Goal: Check status

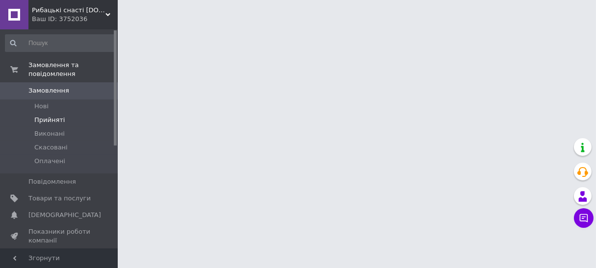
click at [53, 116] on span "Прийняті" at bounding box center [49, 120] width 30 height 9
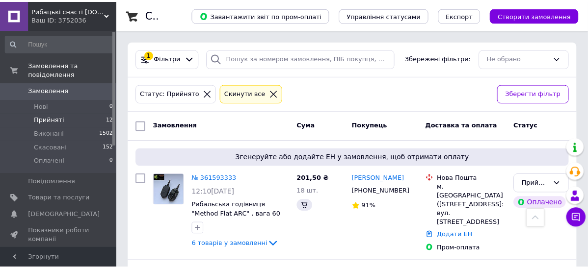
scroll to position [1320, 0]
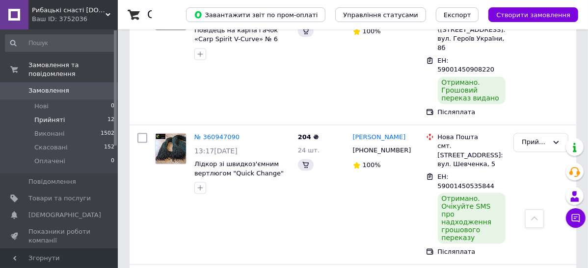
click at [47, 116] on span "Прийняті" at bounding box center [49, 120] width 30 height 9
click at [43, 116] on span "Прийняті" at bounding box center [49, 120] width 30 height 9
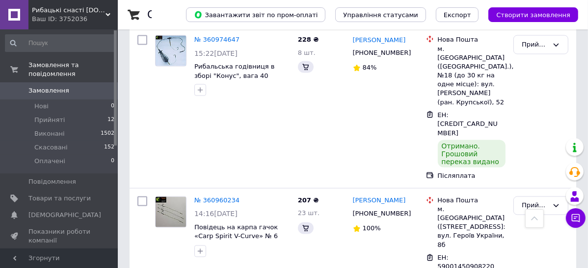
scroll to position [1117, 0]
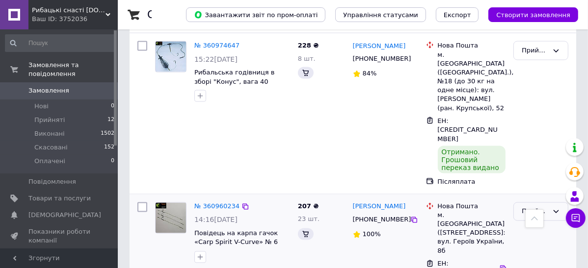
click at [542, 207] on div "Прийнято" at bounding box center [535, 212] width 26 height 10
click at [542, 223] on li "Виконано" at bounding box center [541, 232] width 54 height 18
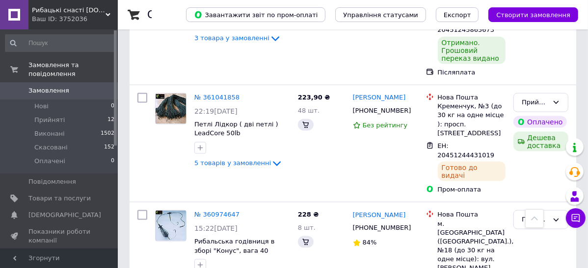
scroll to position [930, 0]
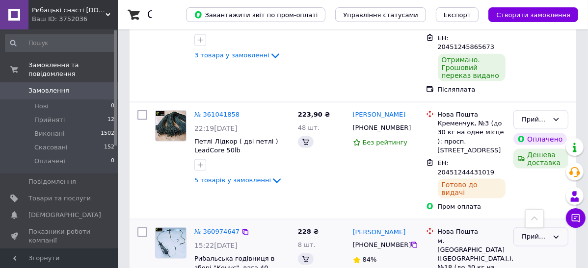
click at [526, 232] on div "Прийнято" at bounding box center [535, 237] width 26 height 10
click at [529, 249] on li "Виконано" at bounding box center [541, 258] width 54 height 18
click at [530, 232] on div "Прийнято" at bounding box center [535, 237] width 26 height 10
click at [532, 249] on li "Виконано" at bounding box center [541, 258] width 54 height 18
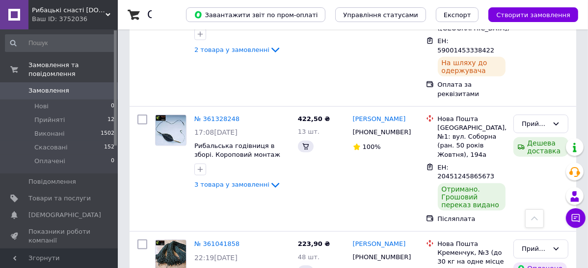
scroll to position [762, 0]
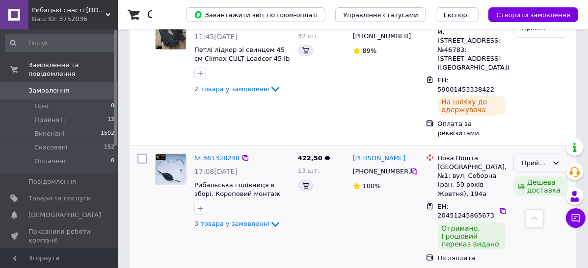
click at [533, 158] on div "Прийнято" at bounding box center [535, 163] width 26 height 10
click at [527, 175] on li "Виконано" at bounding box center [541, 184] width 54 height 18
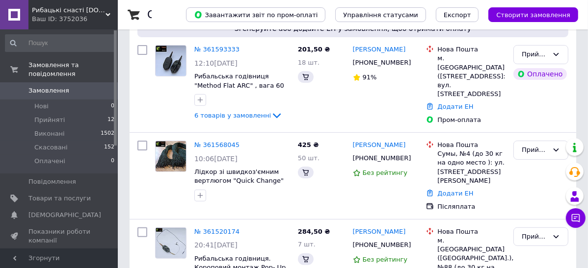
scroll to position [134, 0]
